Goal: Information Seeking & Learning: Learn about a topic

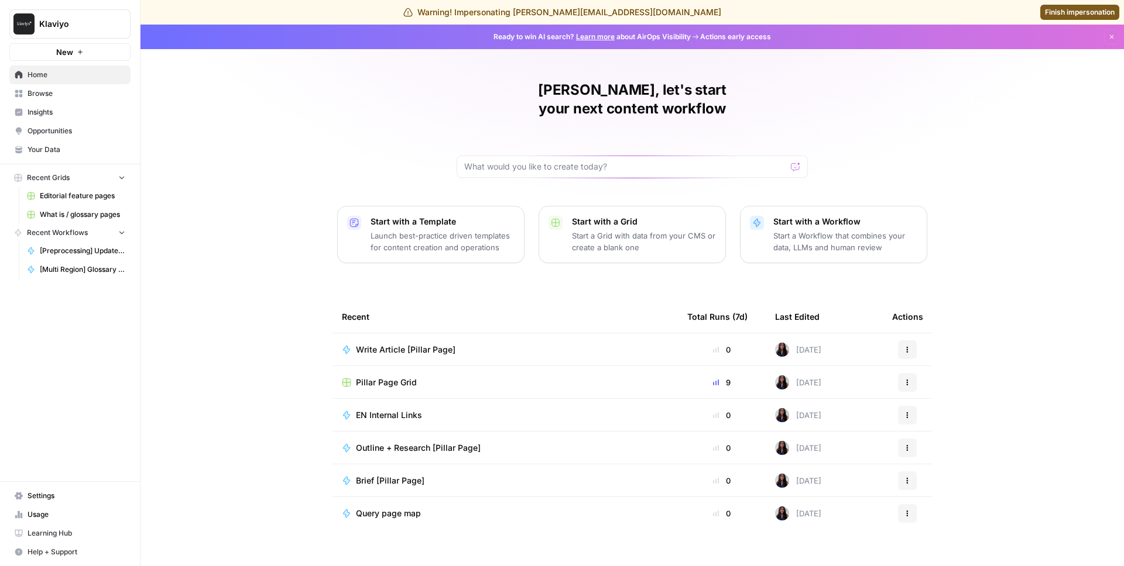
click at [70, 150] on span "Your Data" at bounding box center [77, 150] width 98 height 11
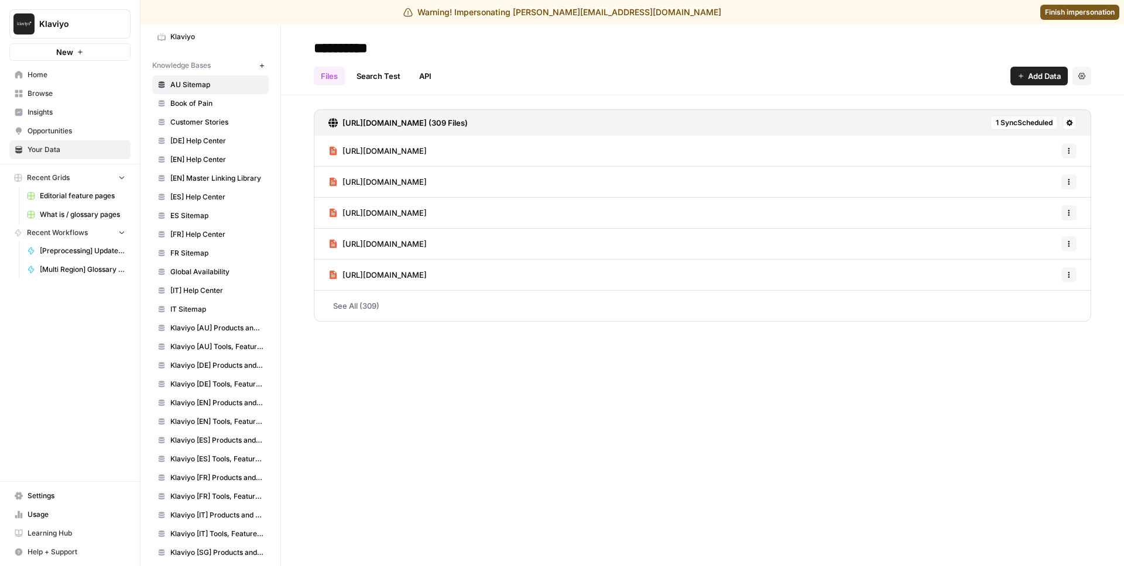
scroll to position [99, 0]
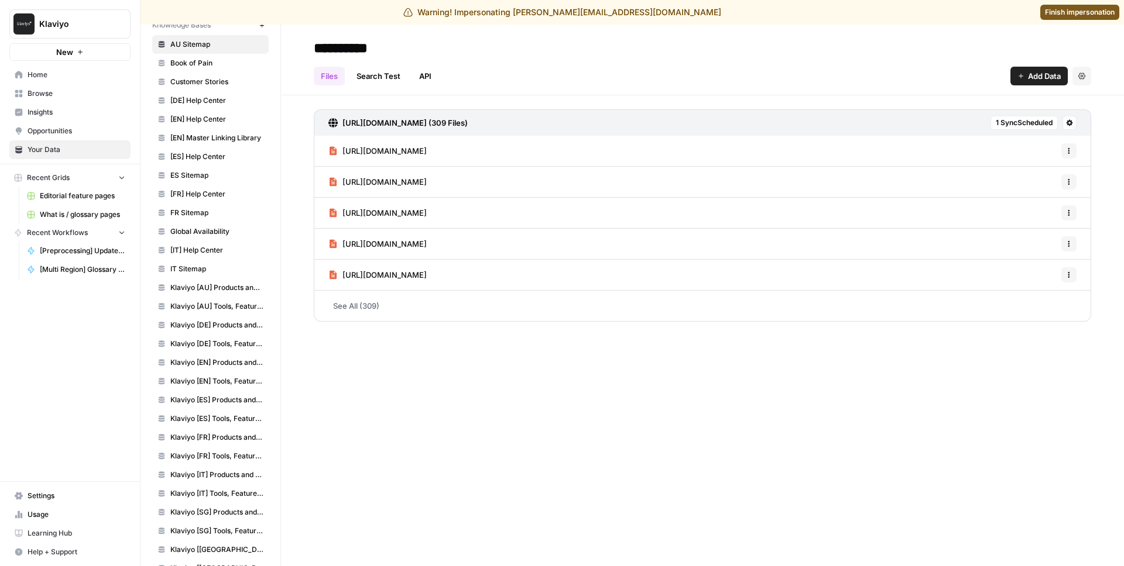
click at [193, 356] on link "Klaviyo [EN] Products and Solutions" at bounding box center [210, 362] width 116 height 19
click at [427, 156] on span "[URL][DOMAIN_NAME]" at bounding box center [384, 151] width 84 height 12
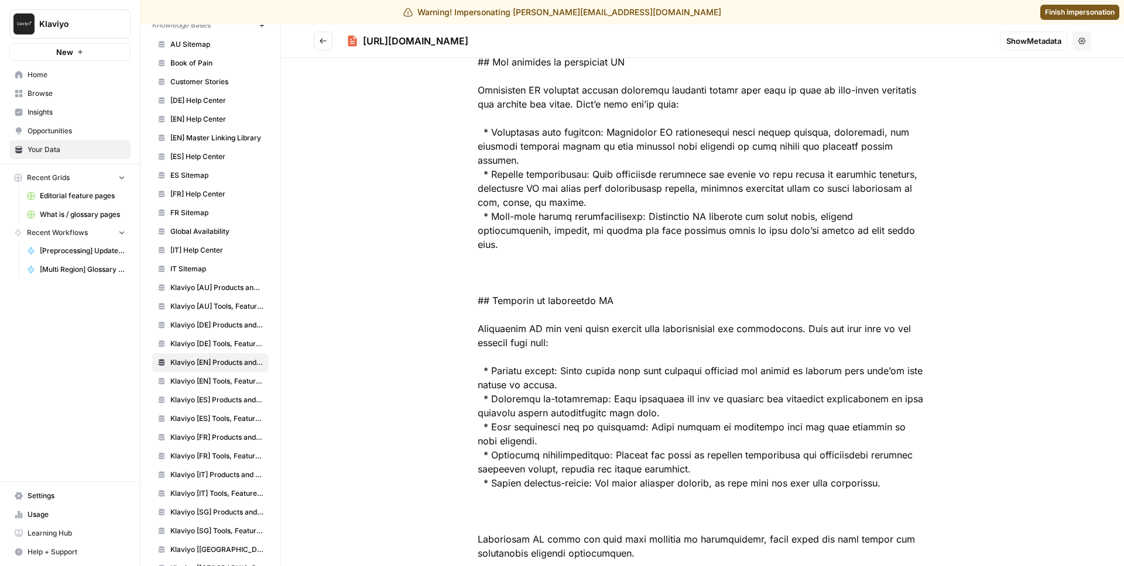
scroll to position [732, 0]
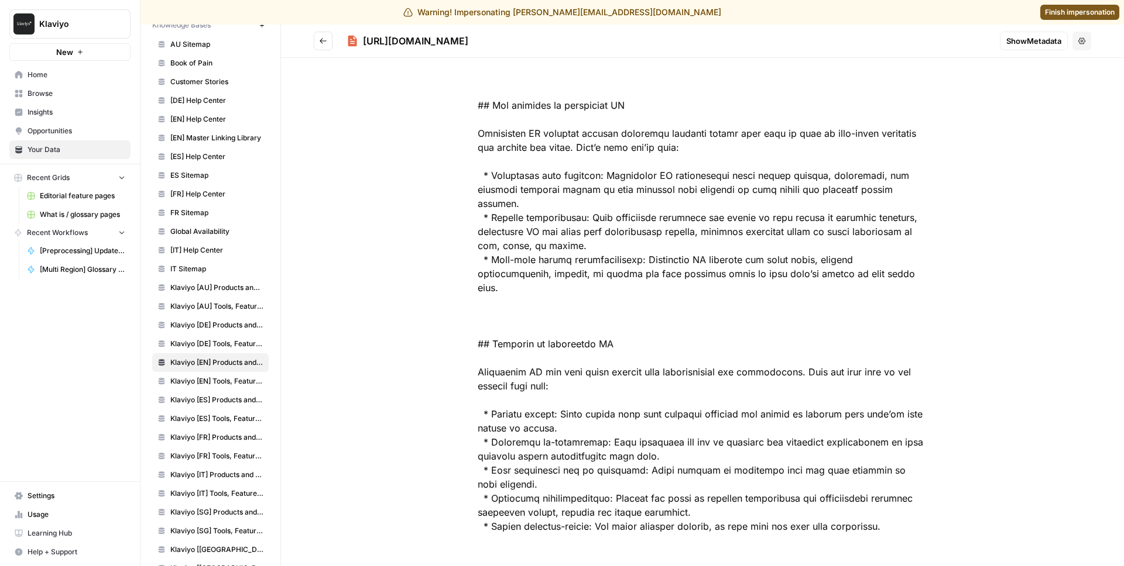
click at [327, 36] on button "Go back" at bounding box center [323, 41] width 19 height 19
